Goal: Task Accomplishment & Management: Use online tool/utility

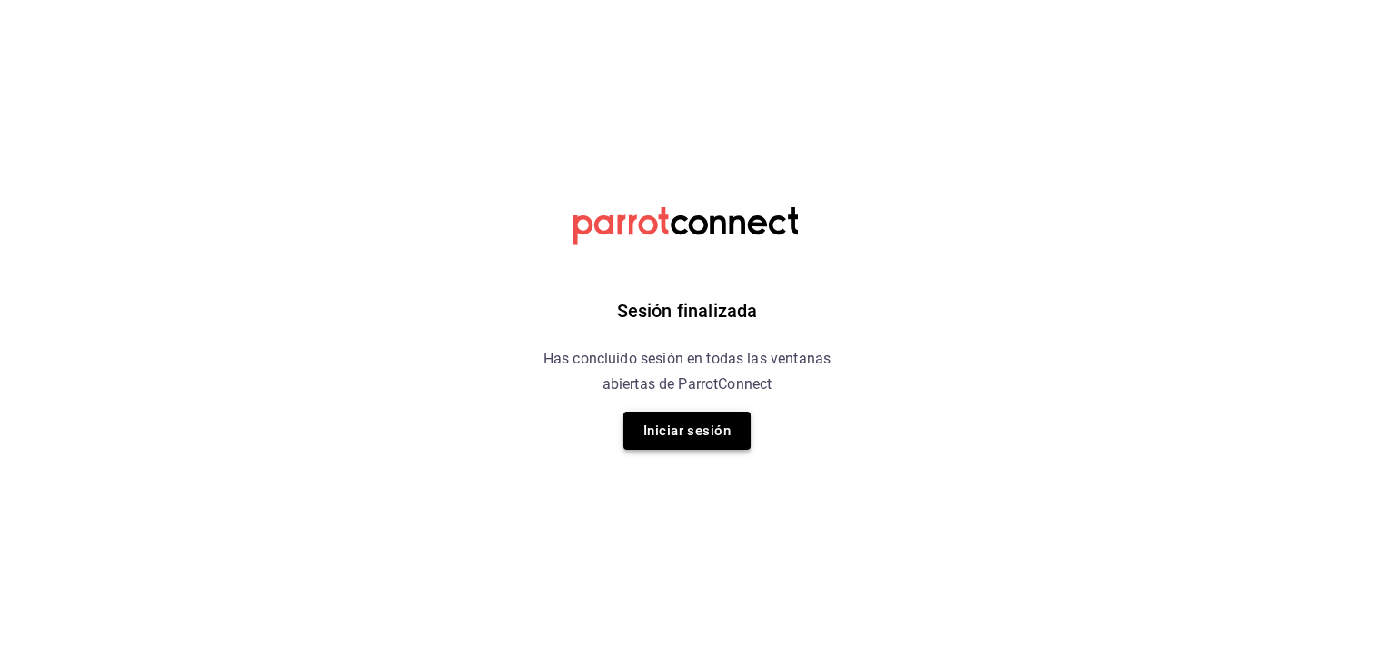
click at [700, 431] on button "Iniciar sesión" at bounding box center [686, 431] width 127 height 38
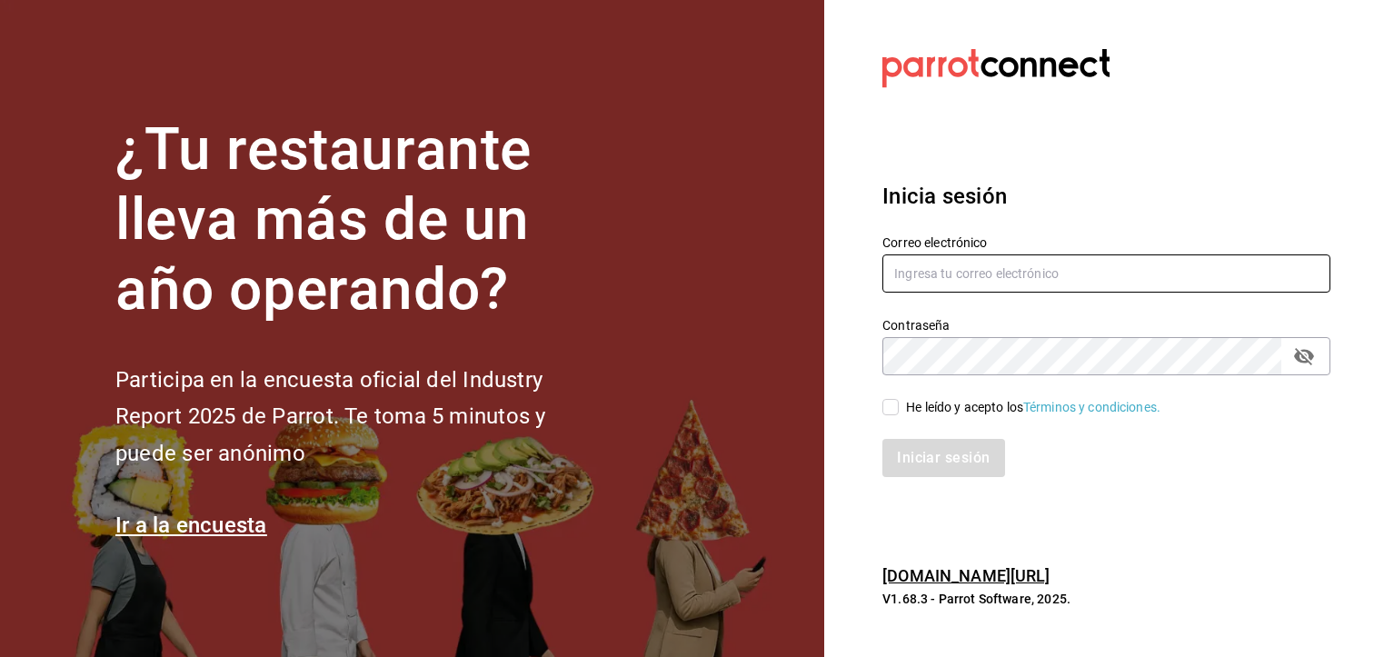
click at [1032, 267] on input "text" at bounding box center [1107, 273] width 448 height 38
type input "[EMAIL_ADDRESS][DOMAIN_NAME]"
click at [891, 409] on input "He leído y acepto los Términos y condiciones." at bounding box center [891, 407] width 16 height 16
checkbox input "true"
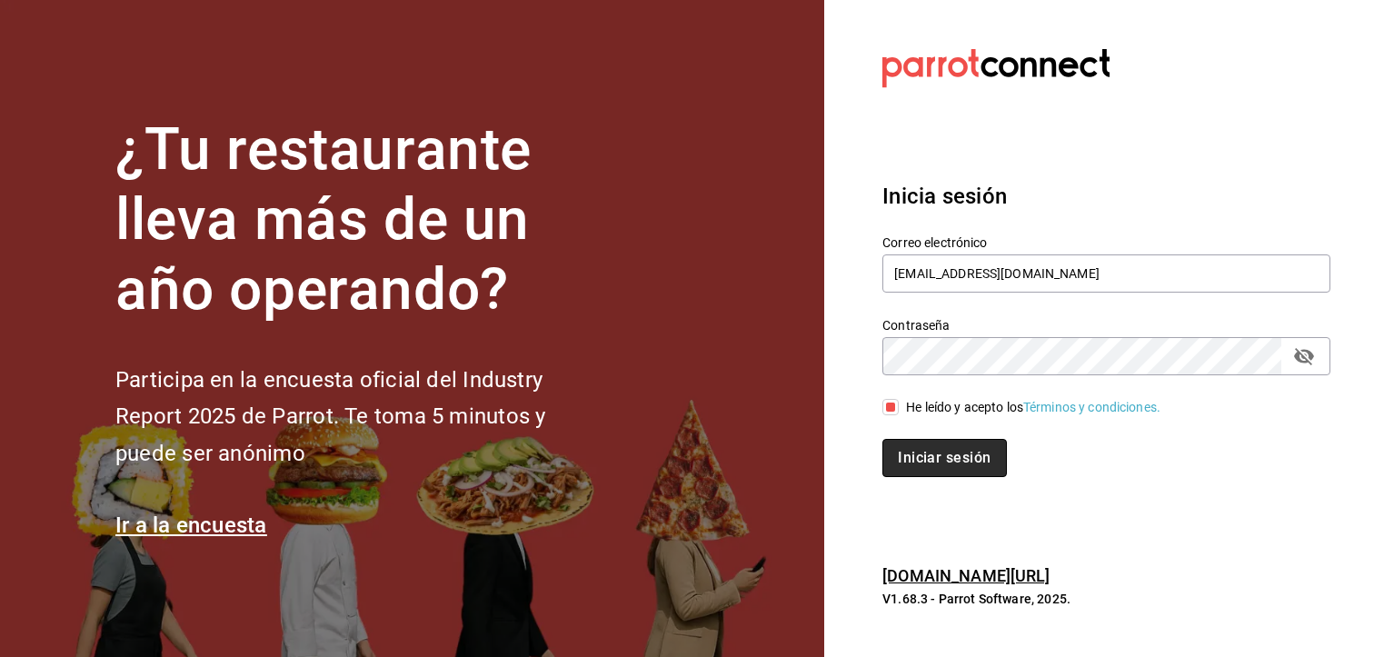
click at [920, 446] on button "Iniciar sesión" at bounding box center [945, 458] width 124 height 38
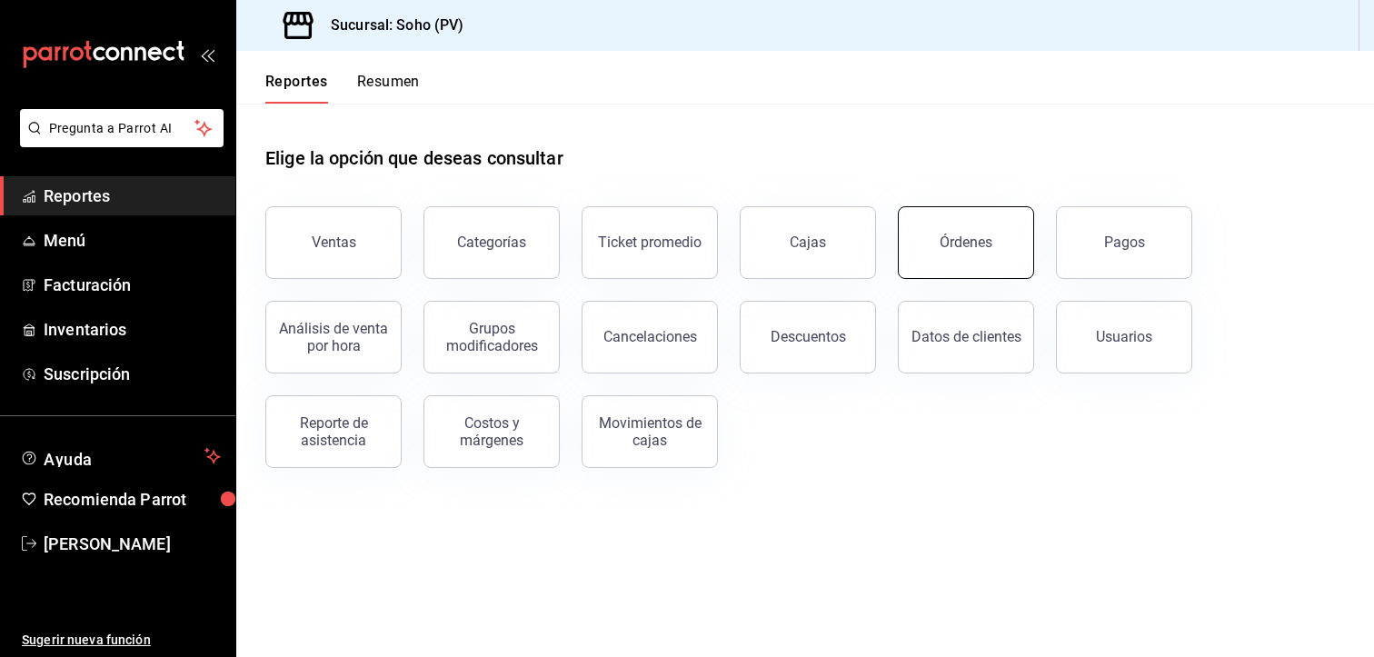
click at [955, 234] on button "Órdenes" at bounding box center [966, 242] width 136 height 73
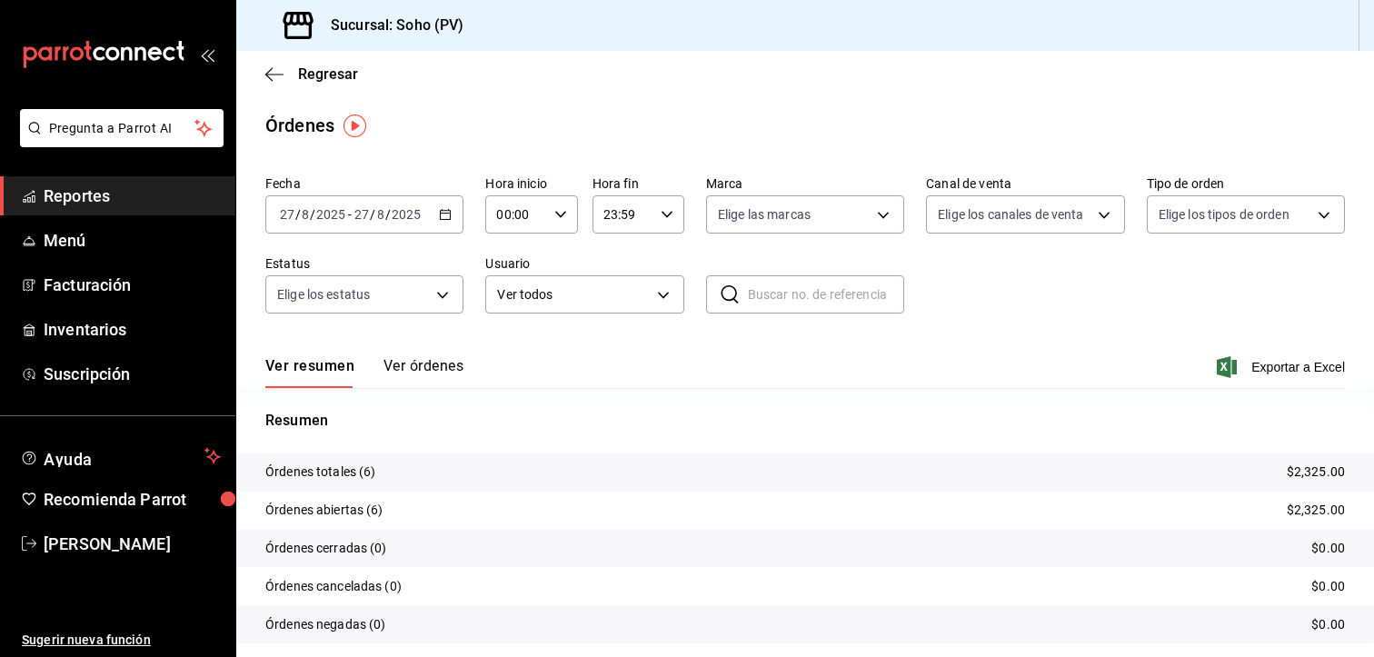
click at [444, 368] on button "Ver órdenes" at bounding box center [424, 372] width 80 height 31
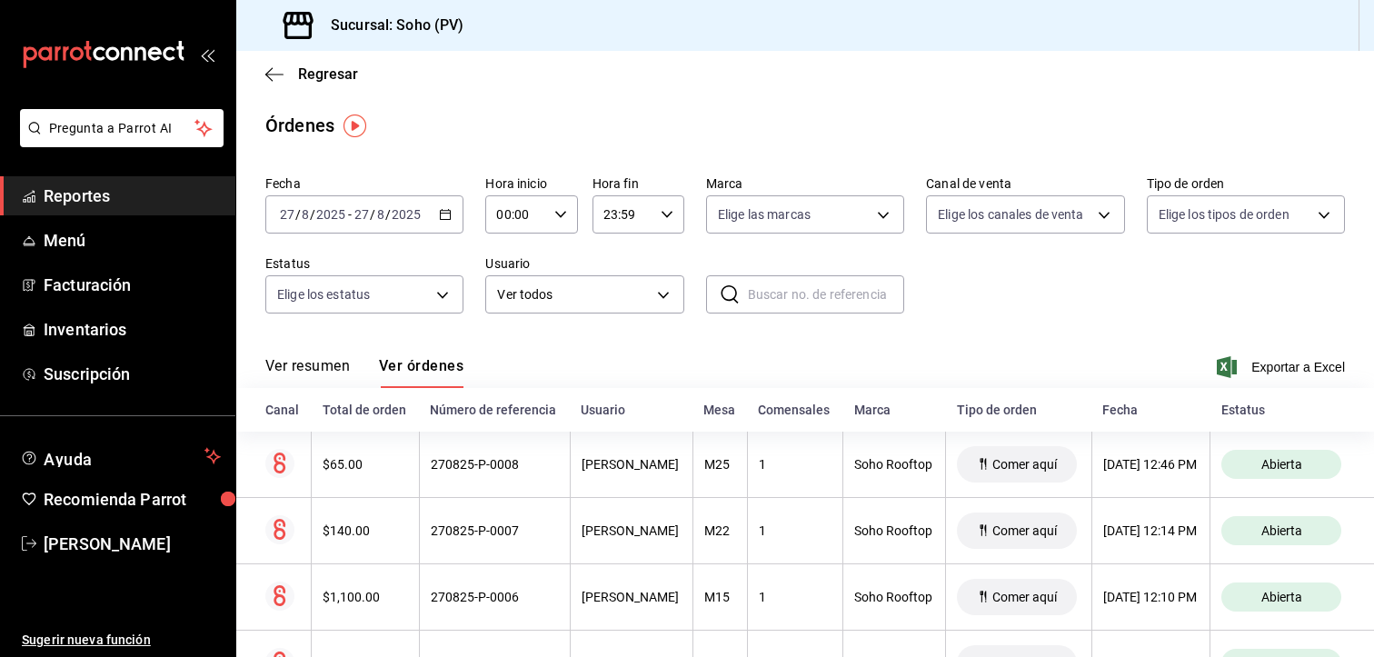
click at [450, 210] on div "2025-08-27 27 / 8 / 2025 - 2025-08-27 27 / 8 / 2025" at bounding box center [364, 214] width 198 height 38
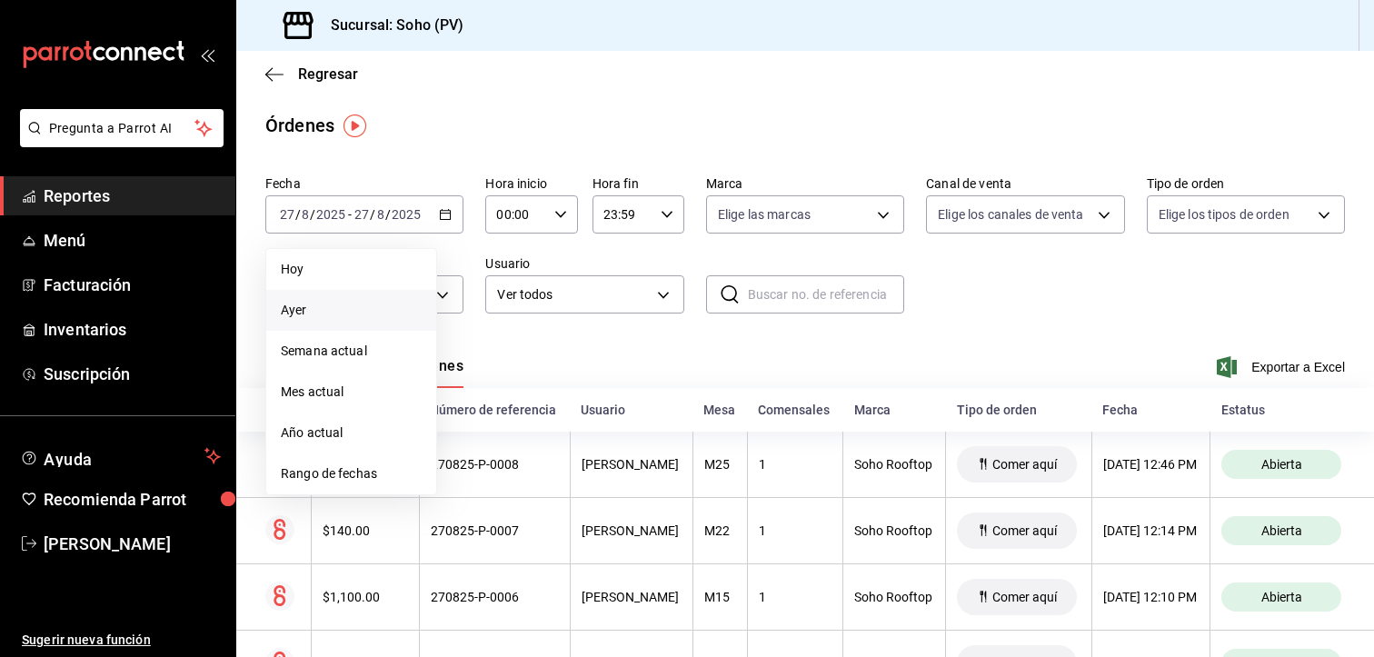
click at [314, 304] on span "Ayer" at bounding box center [351, 310] width 141 height 19
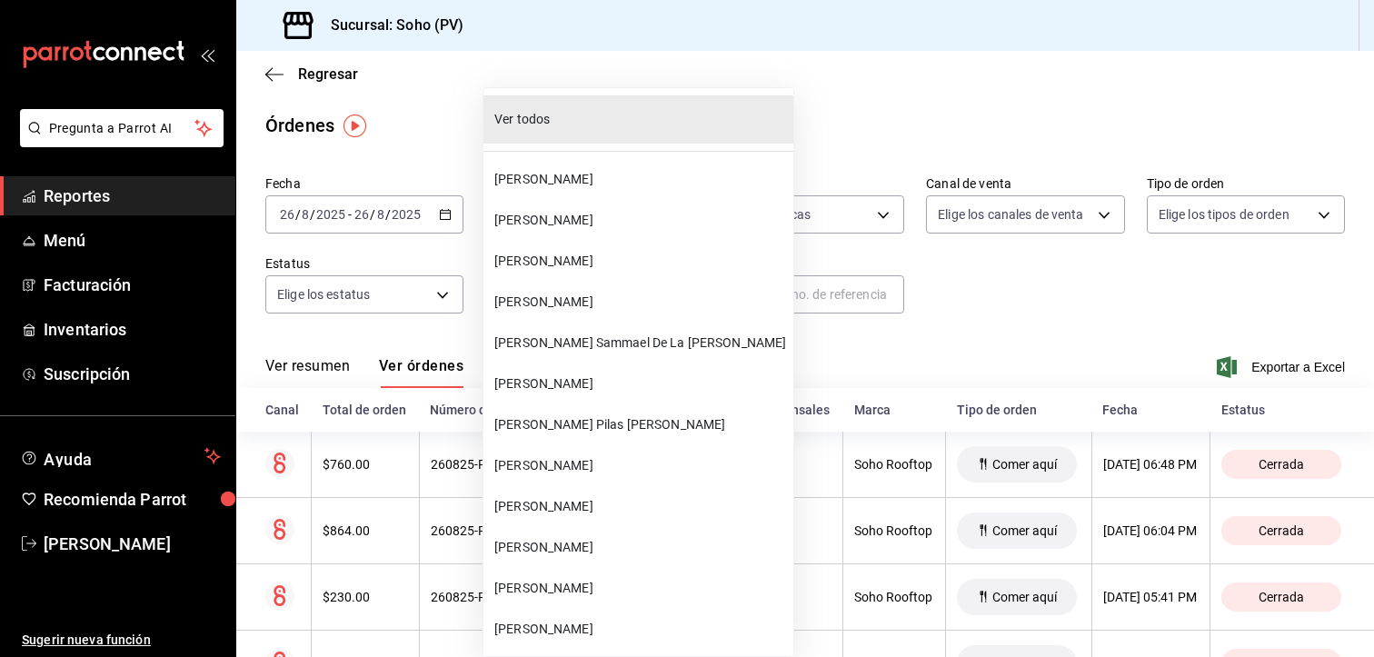
click at [650, 294] on body "Pregunta a Parrot AI Reportes Menú Facturación Inventarios Suscripción Ayuda Re…" at bounding box center [687, 328] width 1374 height 657
click at [553, 334] on span "Carlos Sammael De La Luz Aguilar" at bounding box center [640, 343] width 292 height 19
type input "28609ca3-6ac6-4c9f-b792-812c965fe4d2"
